Goal: Navigation & Orientation: Find specific page/section

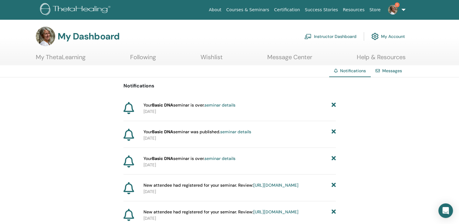
click at [395, 8] on img at bounding box center [393, 10] width 10 height 10
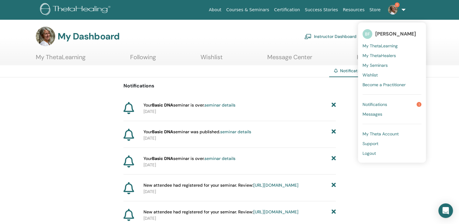
click at [417, 105] on link "Notifications 1" at bounding box center [392, 105] width 59 height 10
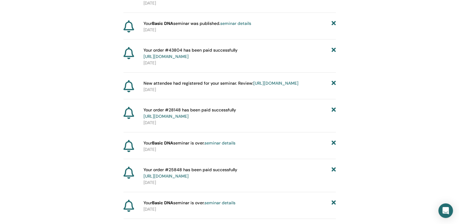
scroll to position [200, 0]
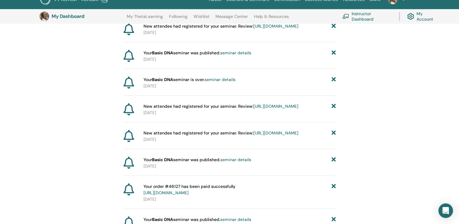
click at [253, 29] on link "[URL][DOMAIN_NAME]" at bounding box center [275, 25] width 45 height 5
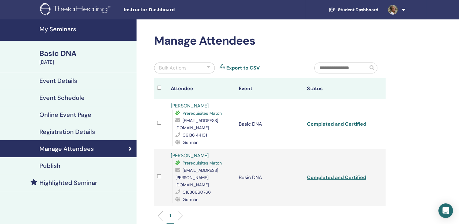
click at [354, 121] on link "Completed and Certified" at bounding box center [336, 124] width 59 height 6
click at [445, 50] on div "My Seminars Basic DNA January 16, 2025 Event Details Event Schedule Online Even…" at bounding box center [229, 167] width 459 height 296
click at [69, 81] on h4 "Event Details" at bounding box center [58, 80] width 38 height 7
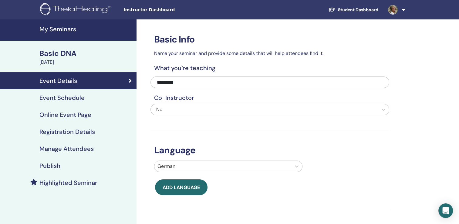
click at [67, 53] on div "Basic DNA" at bounding box center [85, 53] width 93 height 10
